Goal: Task Accomplishment & Management: Manage account settings

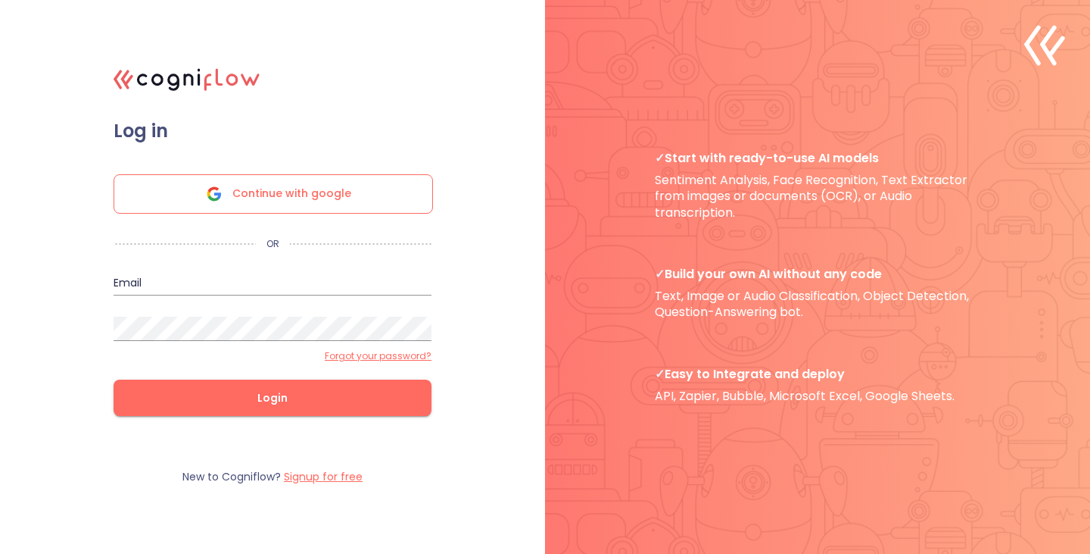
click at [272, 190] on span "Continue with google" at bounding box center [291, 194] width 119 height 38
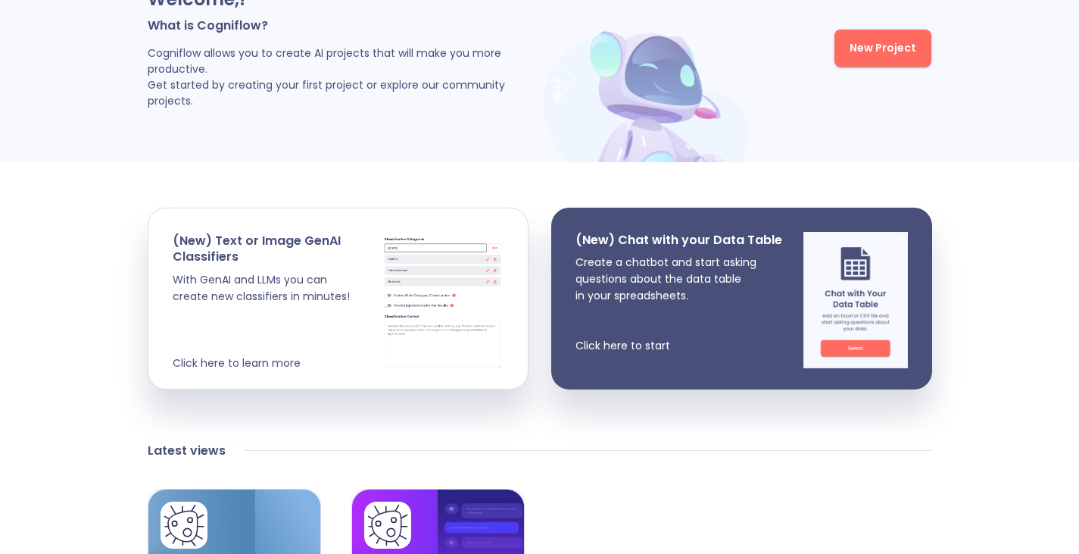
scroll to position [125, 0]
